Goal: Navigation & Orientation: Understand site structure

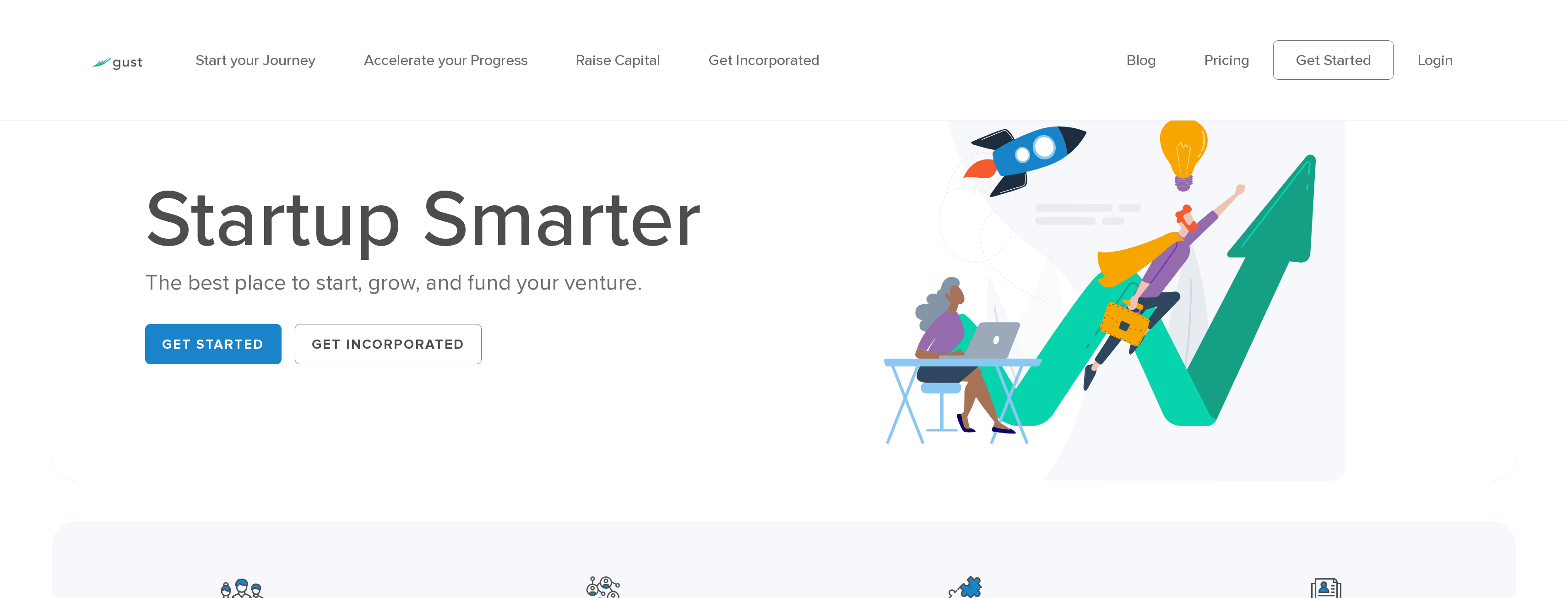
scroll to position [45, 0]
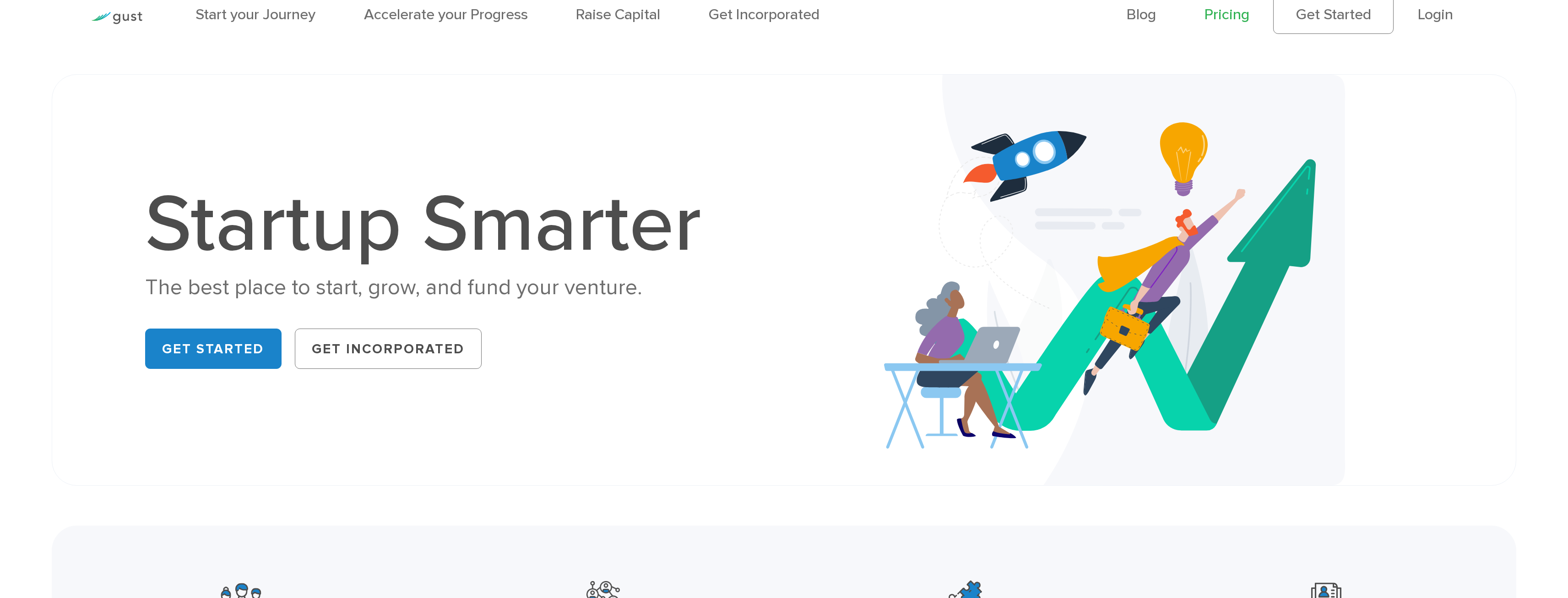
click at [1233, 18] on link "Pricing" at bounding box center [1227, 14] width 45 height 18
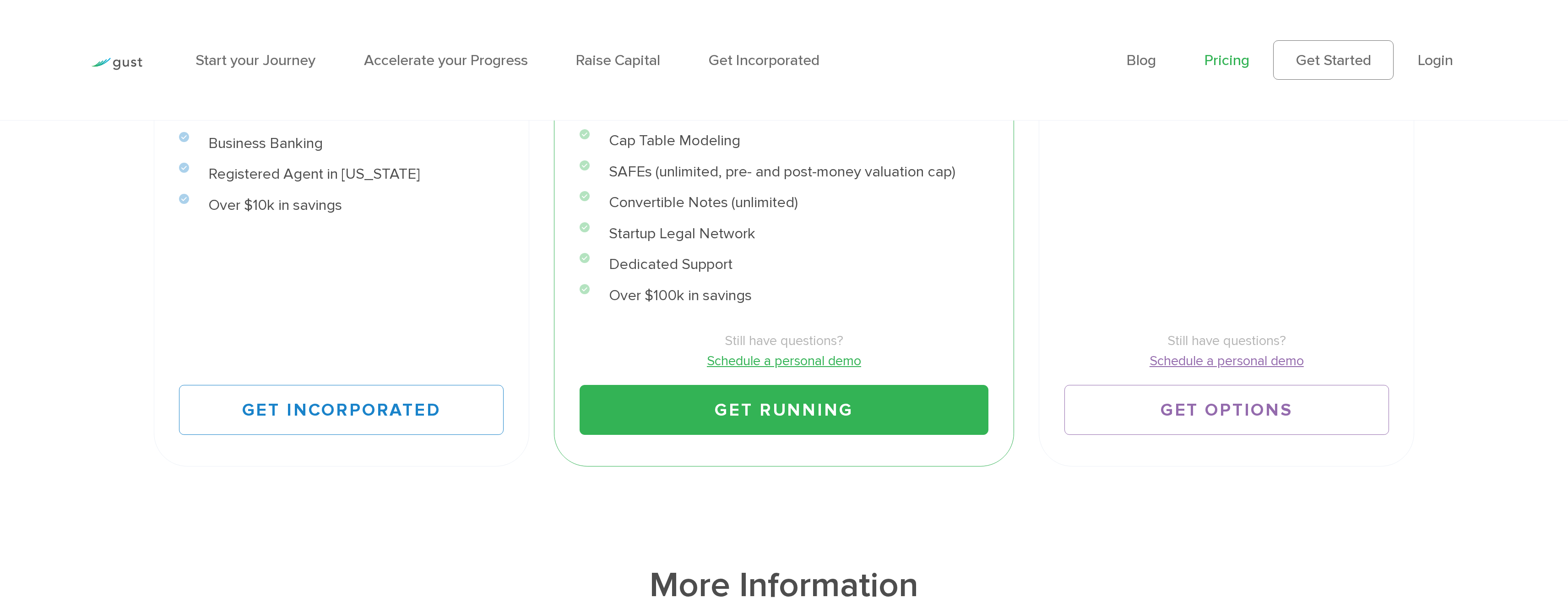
scroll to position [412, 0]
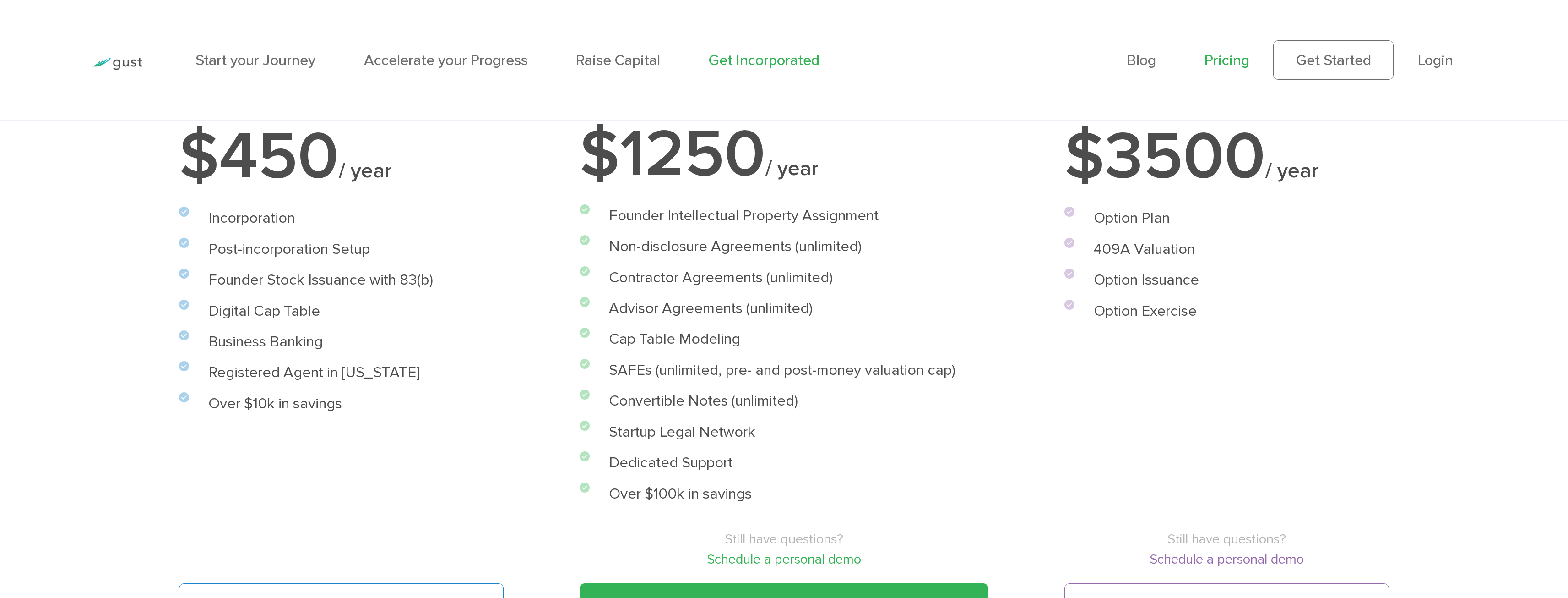
click at [786, 64] on link "Get Incorporated" at bounding box center [764, 60] width 111 height 18
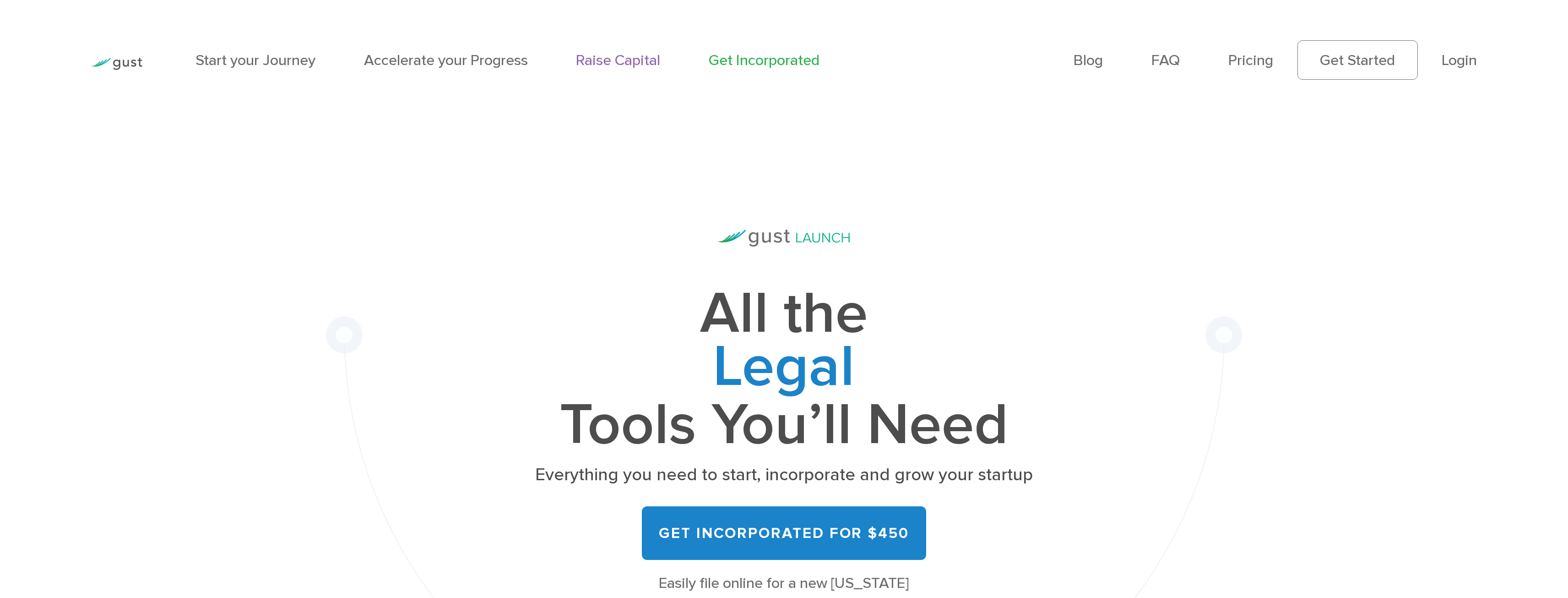
click at [648, 60] on link "Raise Capital" at bounding box center [618, 60] width 84 height 18
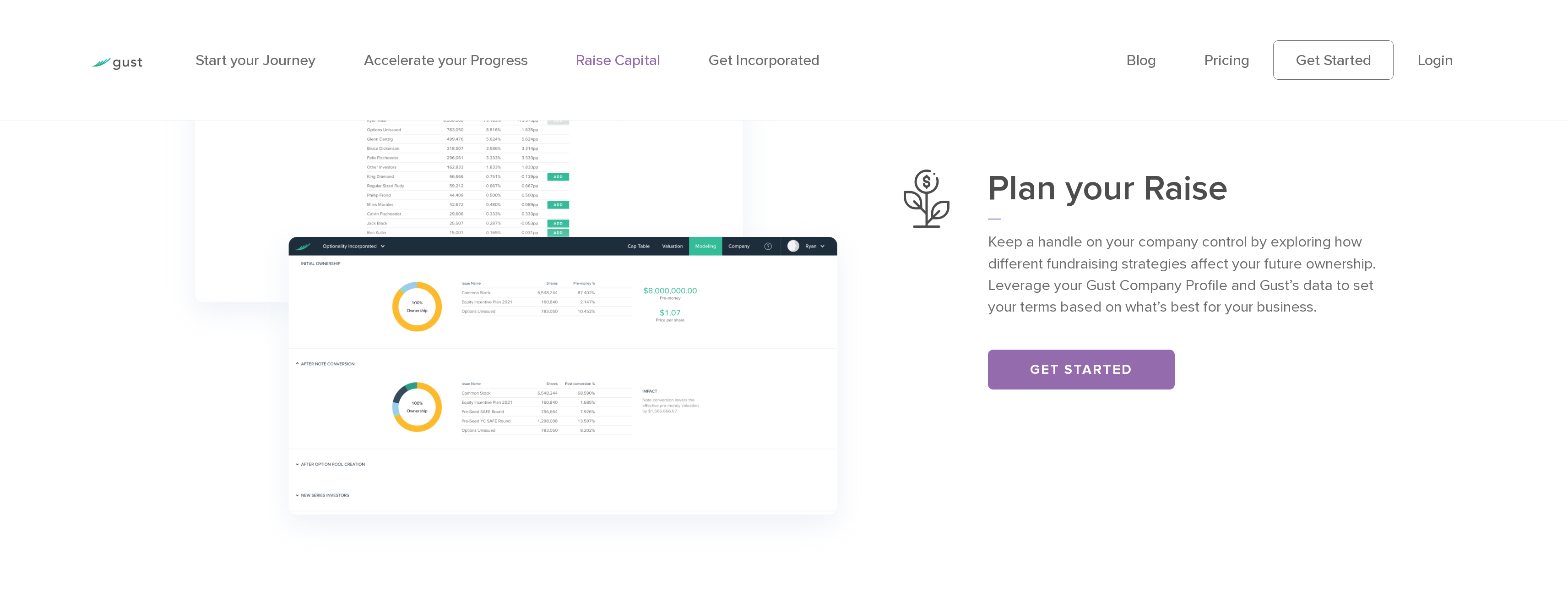
scroll to position [733, 0]
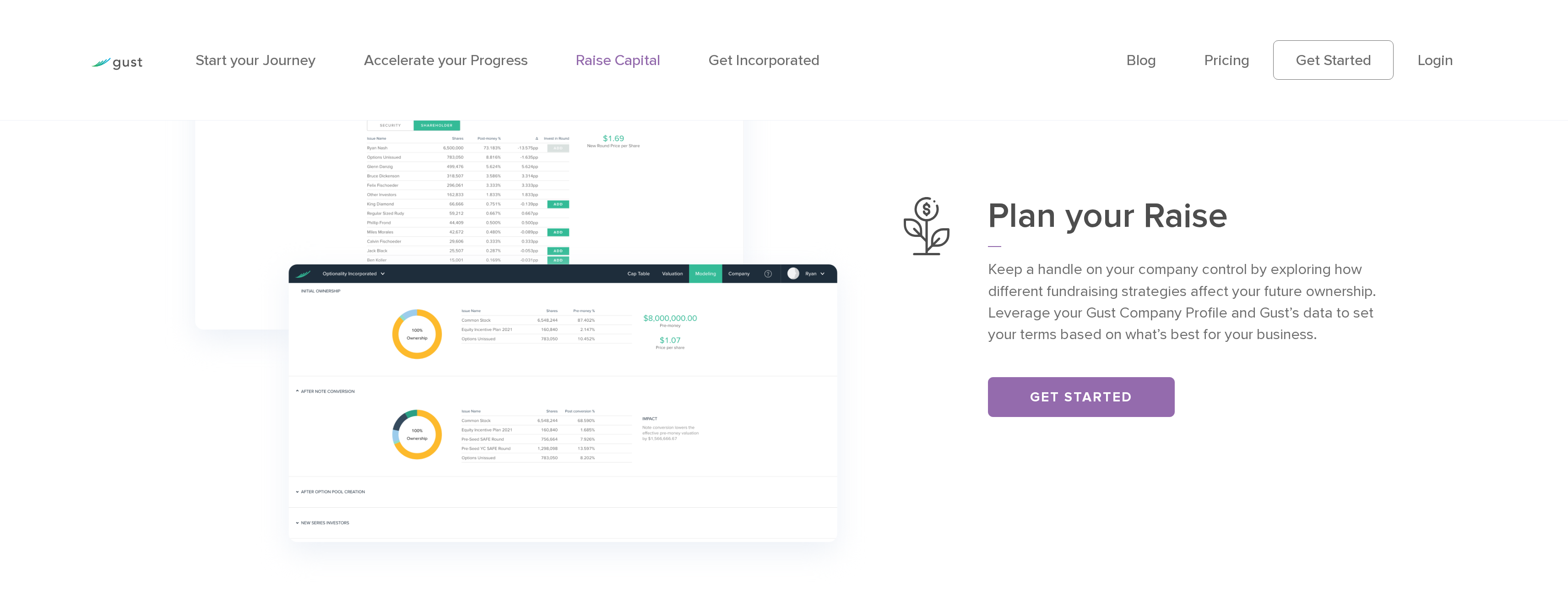
drag, startPoint x: 899, startPoint y: 245, endPoint x: 902, endPoint y: 166, distance: 79.1
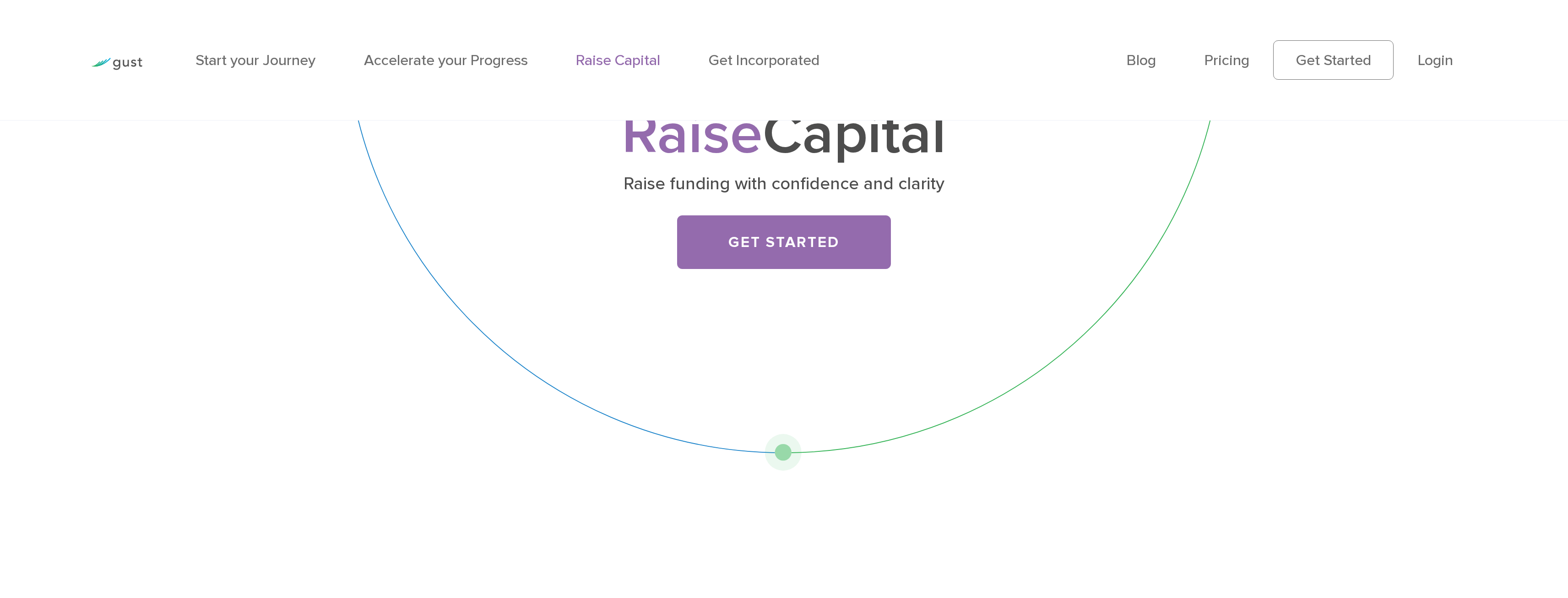
scroll to position [0, 0]
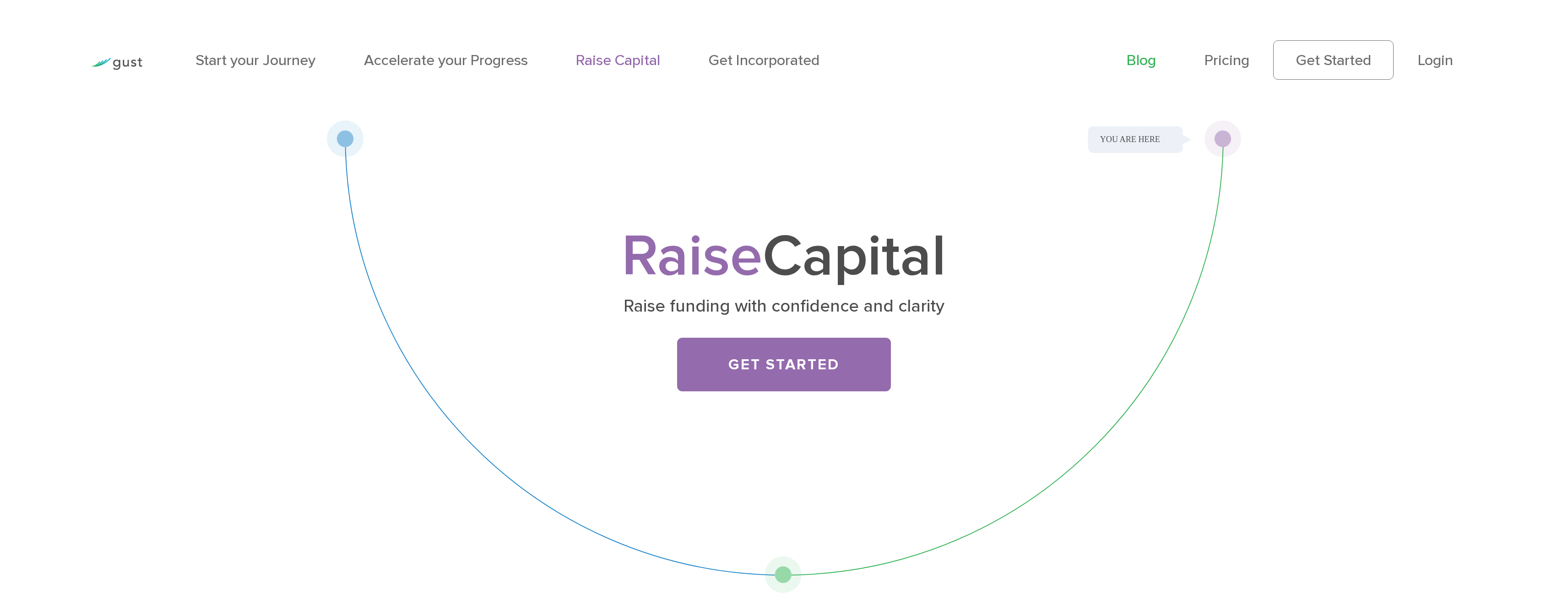
click at [1143, 63] on link "Blog" at bounding box center [1141, 60] width 29 height 18
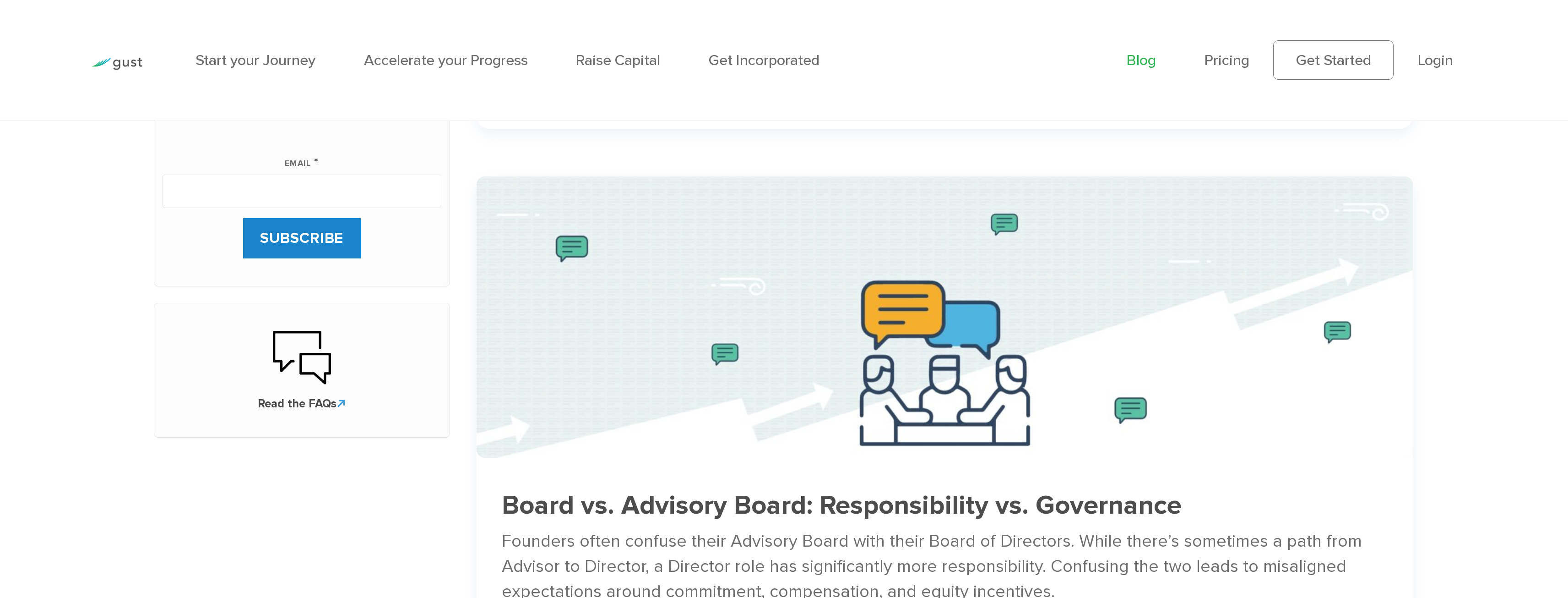
scroll to position [1008, 0]
